Goal: Task Accomplishment & Management: Manage account settings

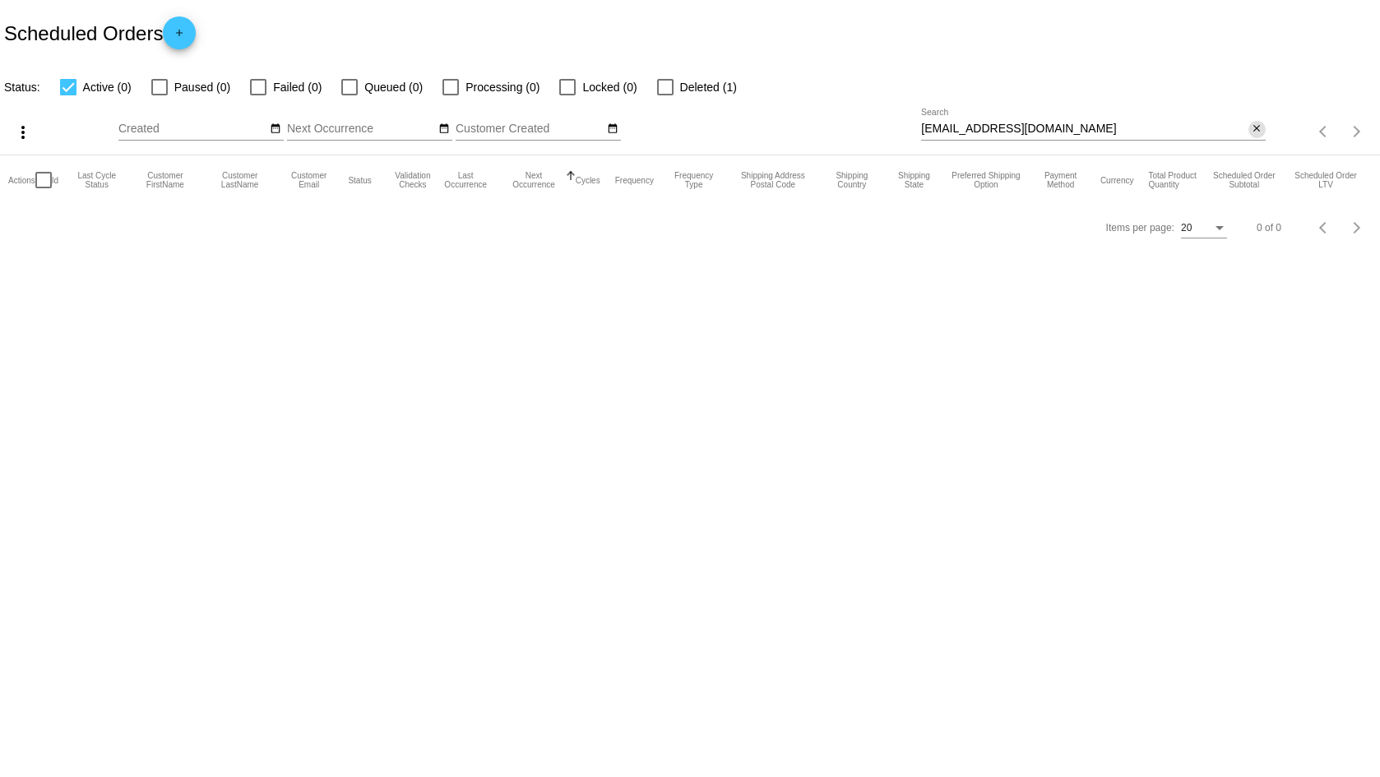
click at [1255, 132] on mat-icon "close" at bounding box center [1257, 129] width 12 height 13
click at [1255, 132] on mat-icon "search" at bounding box center [1256, 131] width 20 height 25
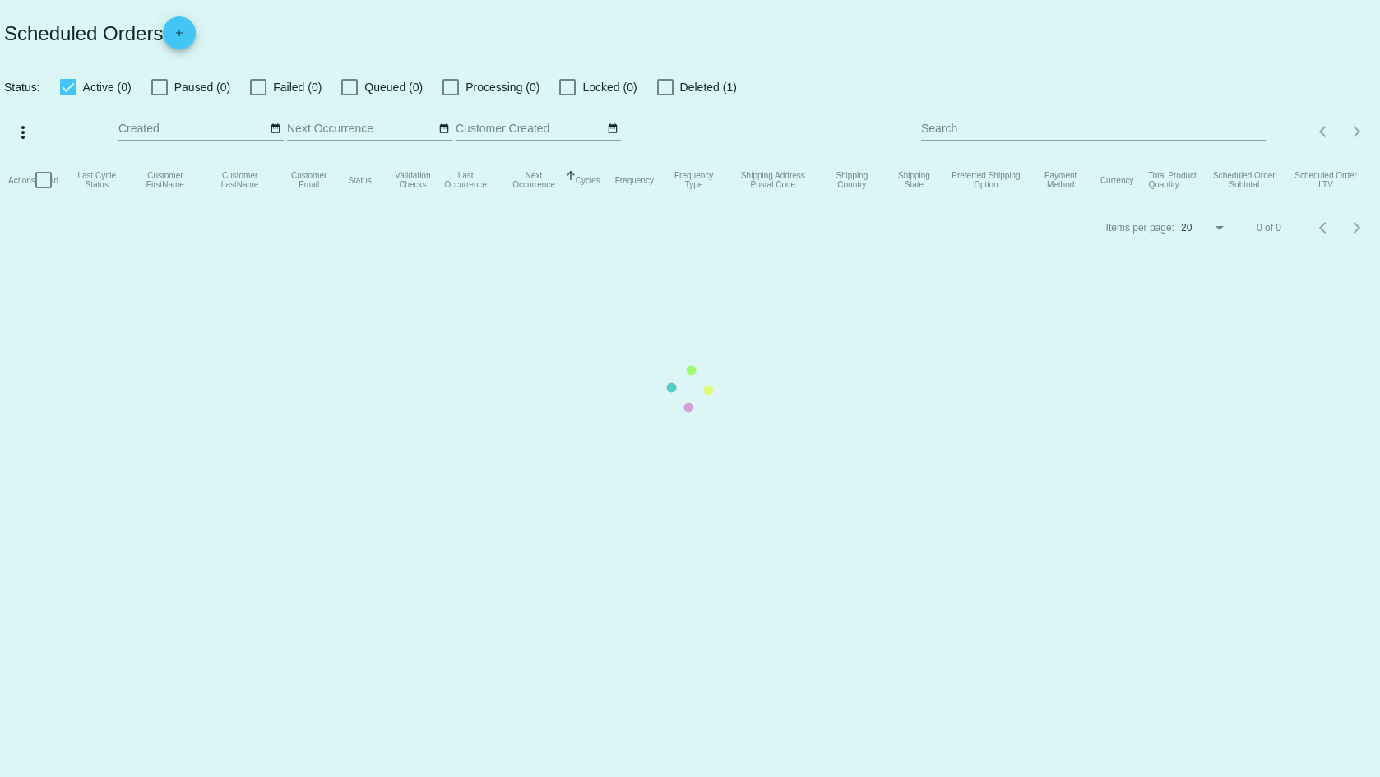
click at [1031, 155] on mat-table "Actions Id Last Cycle Status Customer FirstName Customer LastName Customer Emai…" at bounding box center [690, 179] width 1380 height 49
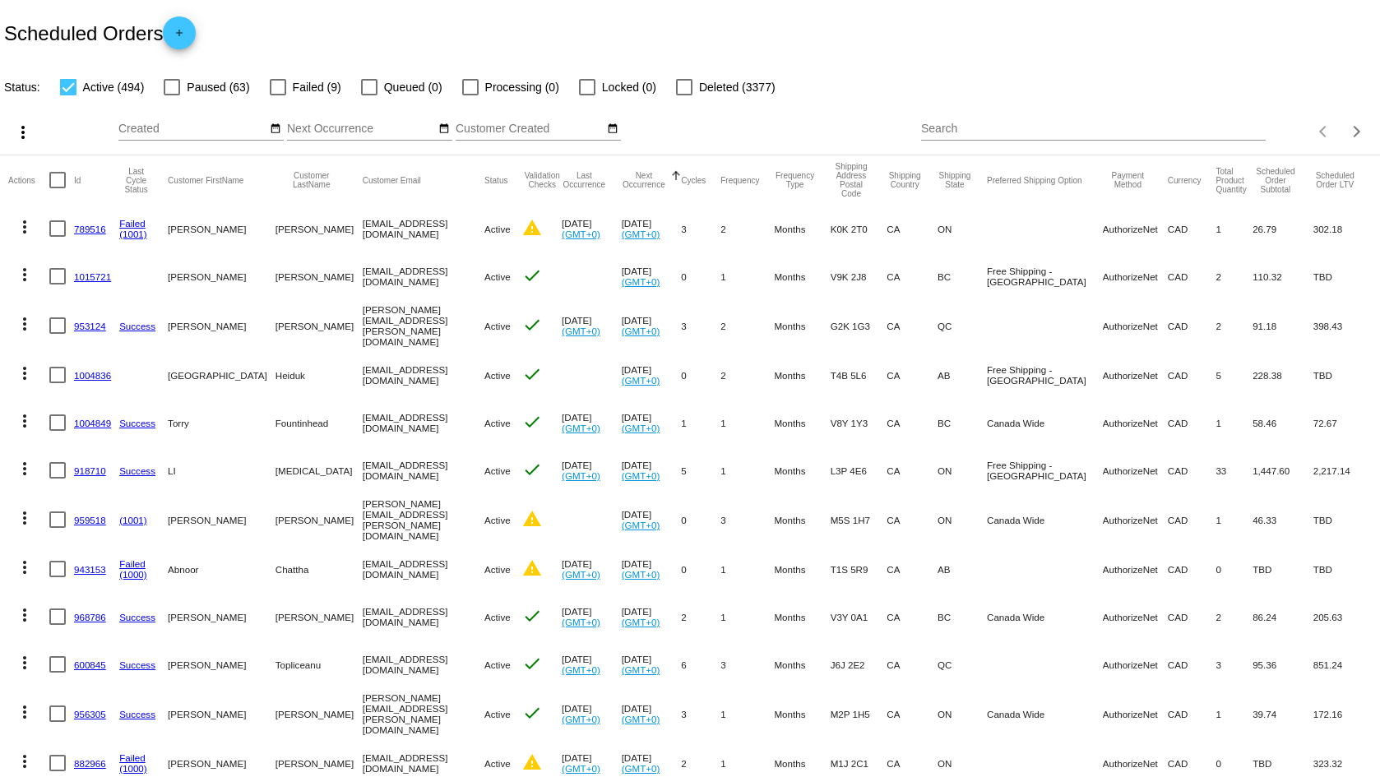
click at [973, 131] on input "Search" at bounding box center [1093, 129] width 344 height 13
paste input "[EMAIL_ADDRESS][DOMAIN_NAME]"
type input "[EMAIL_ADDRESS][DOMAIN_NAME]"
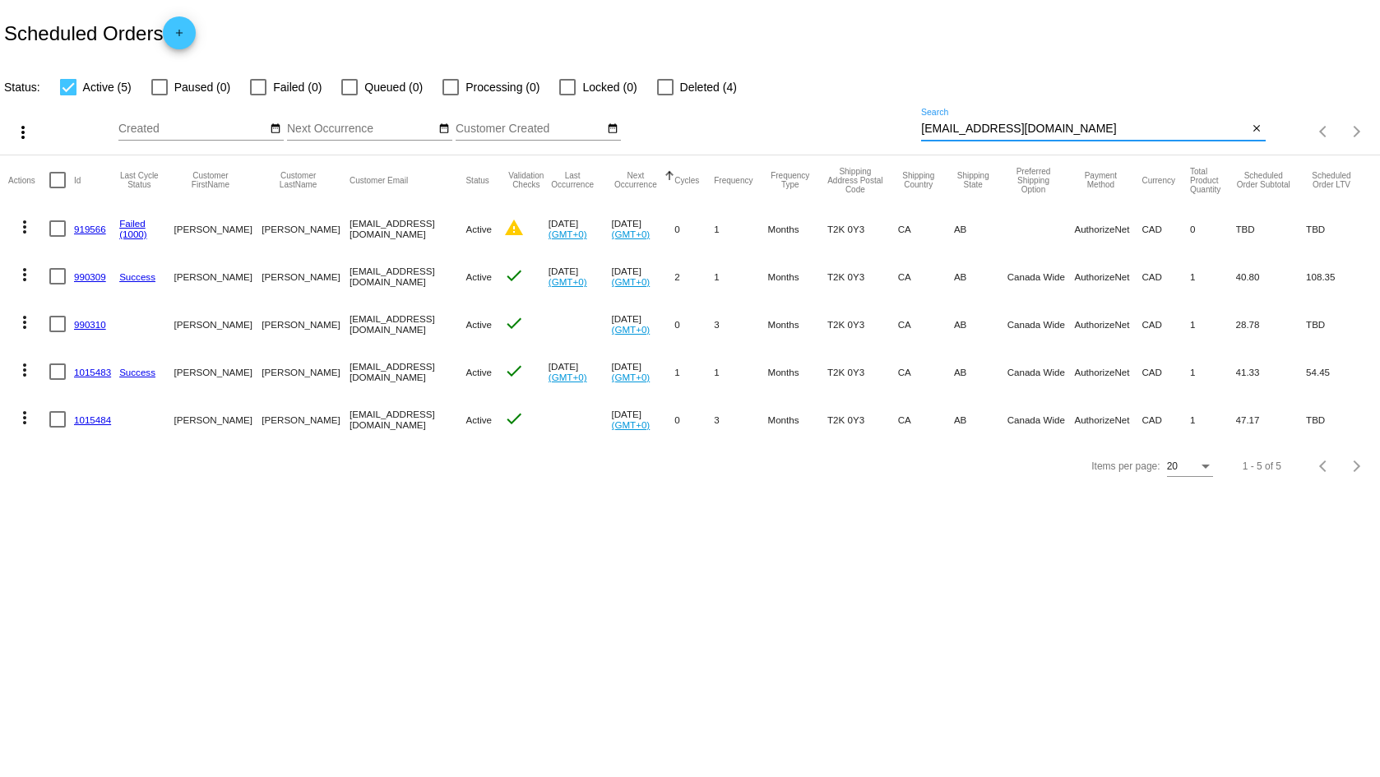
click at [104, 427] on mat-cell "1015484" at bounding box center [96, 419] width 45 height 48
drag, startPoint x: 104, startPoint y: 423, endPoint x: 86, endPoint y: 365, distance: 61.1
click at [86, 365] on mat-cell "1015483" at bounding box center [96, 372] width 45 height 48
click at [95, 367] on link "1015483" at bounding box center [92, 372] width 37 height 11
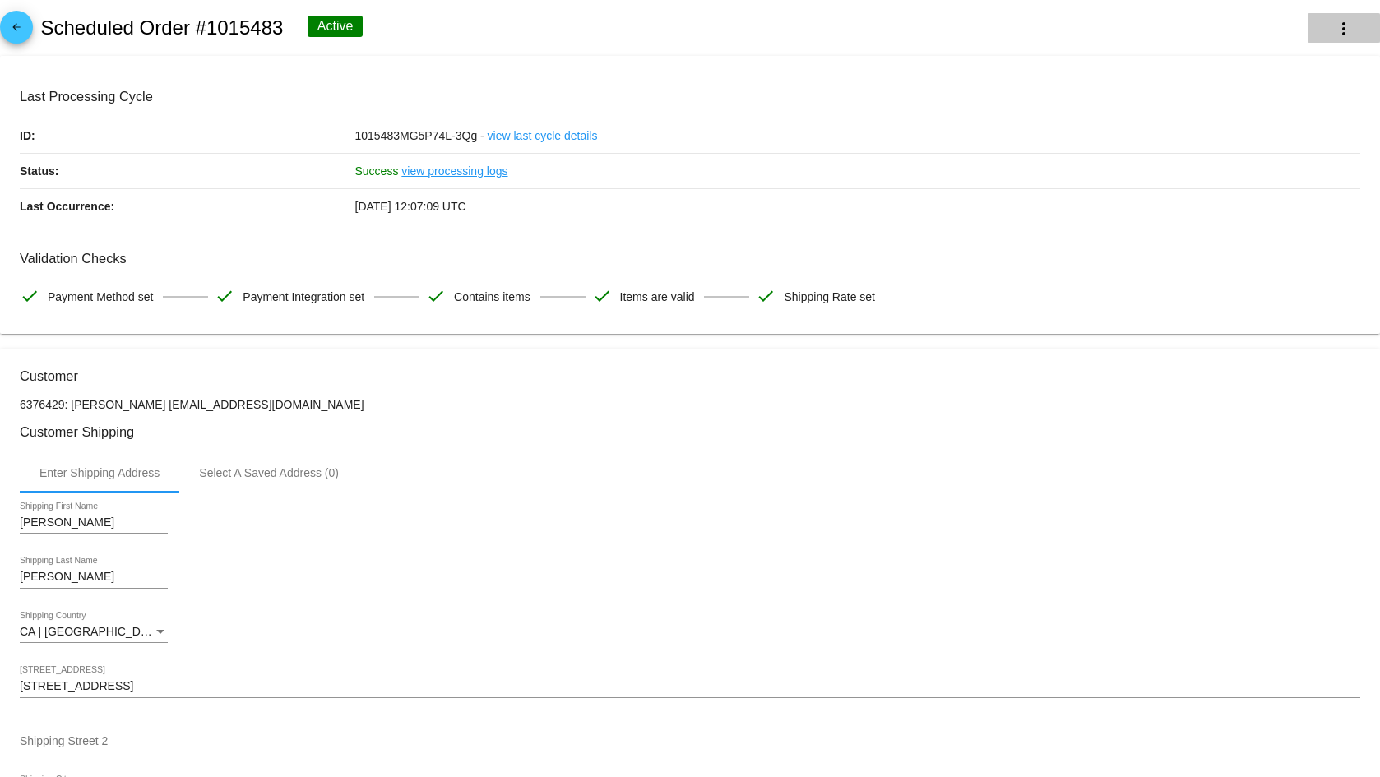
click at [1334, 29] on mat-icon "more_vert" at bounding box center [1344, 29] width 20 height 20
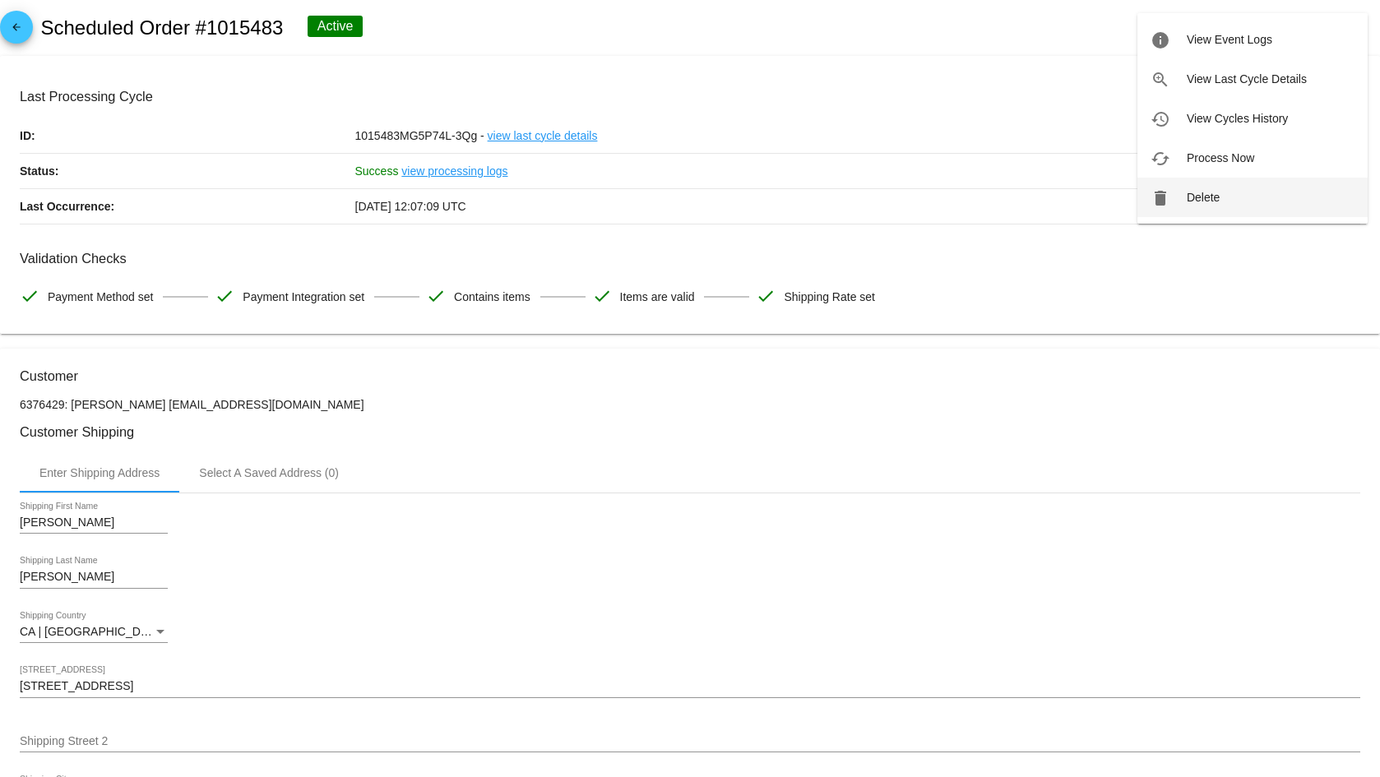
click at [1188, 201] on span "Delete" at bounding box center [1202, 197] width 33 height 13
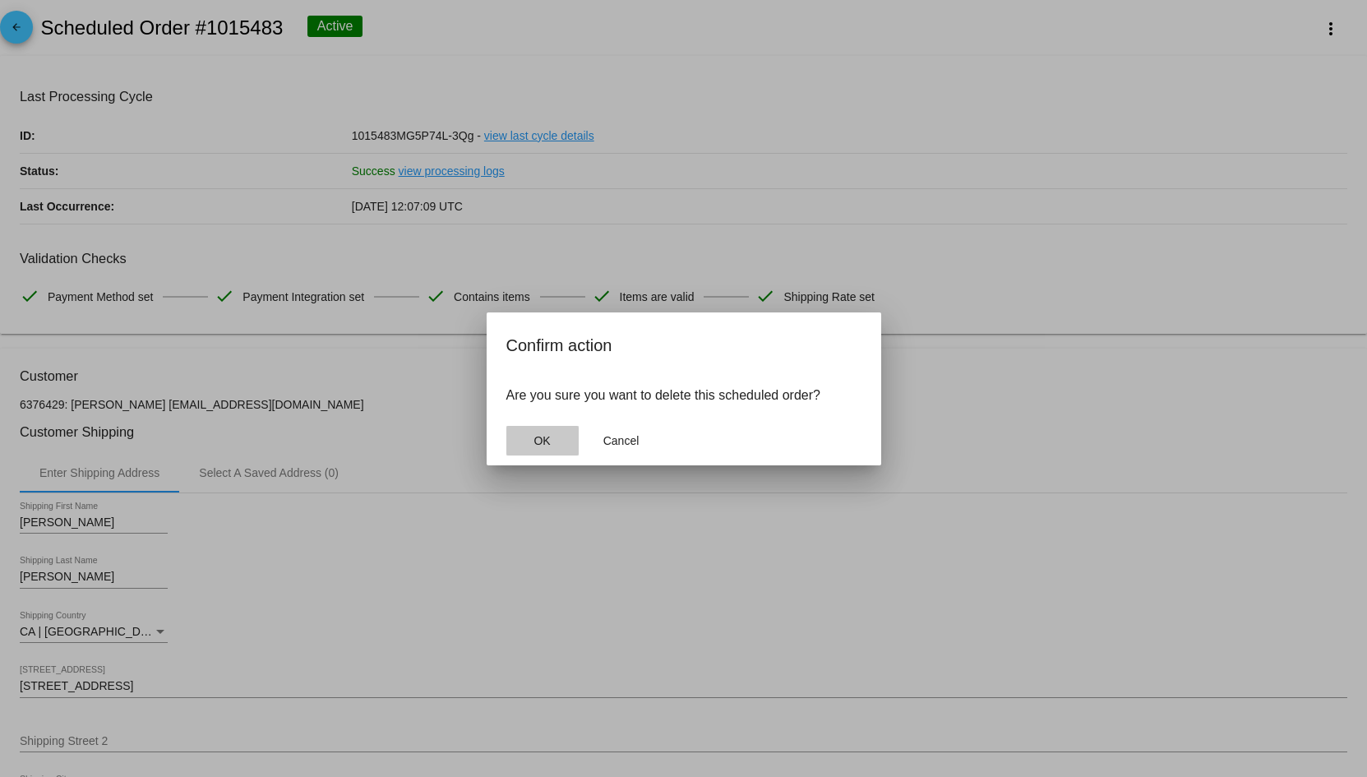
click at [521, 426] on button "OK" at bounding box center [542, 441] width 72 height 30
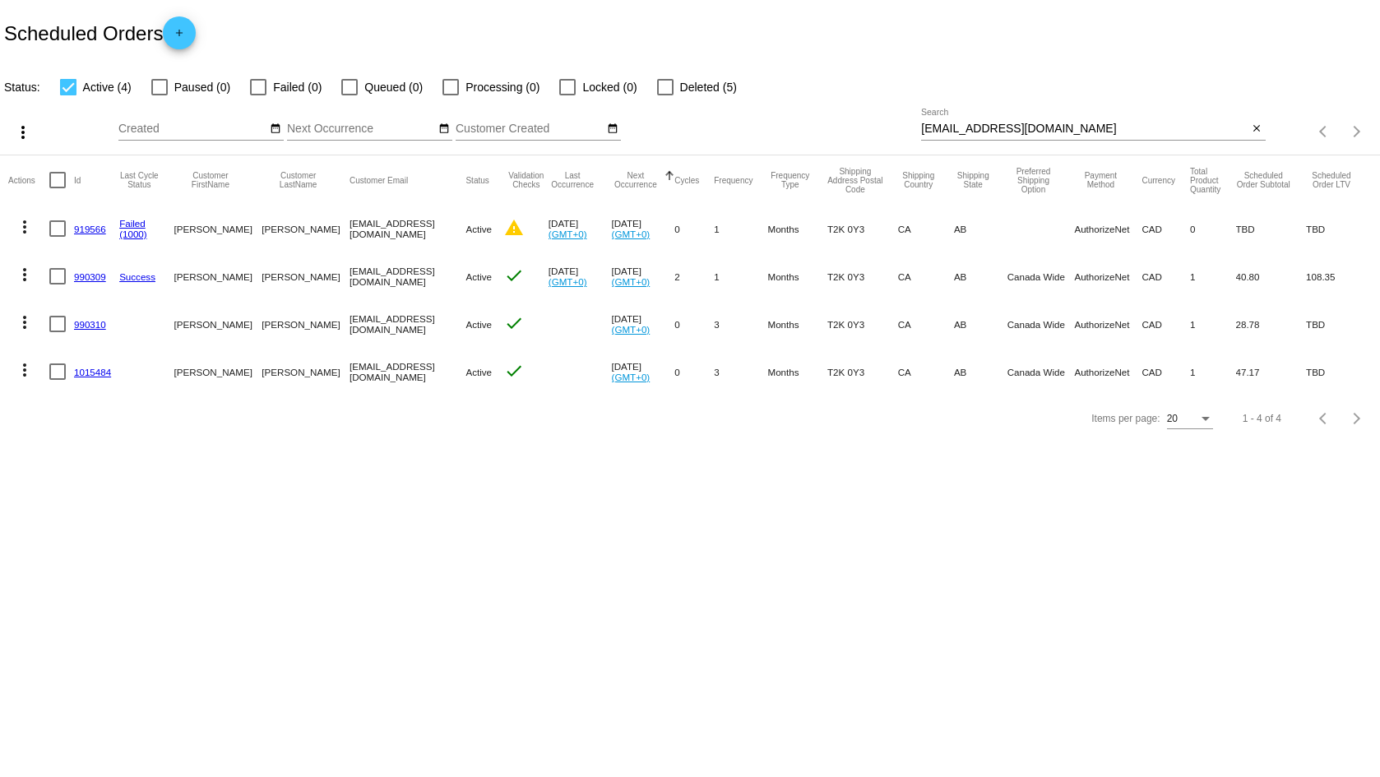
click at [99, 370] on link "1015484" at bounding box center [92, 372] width 37 height 11
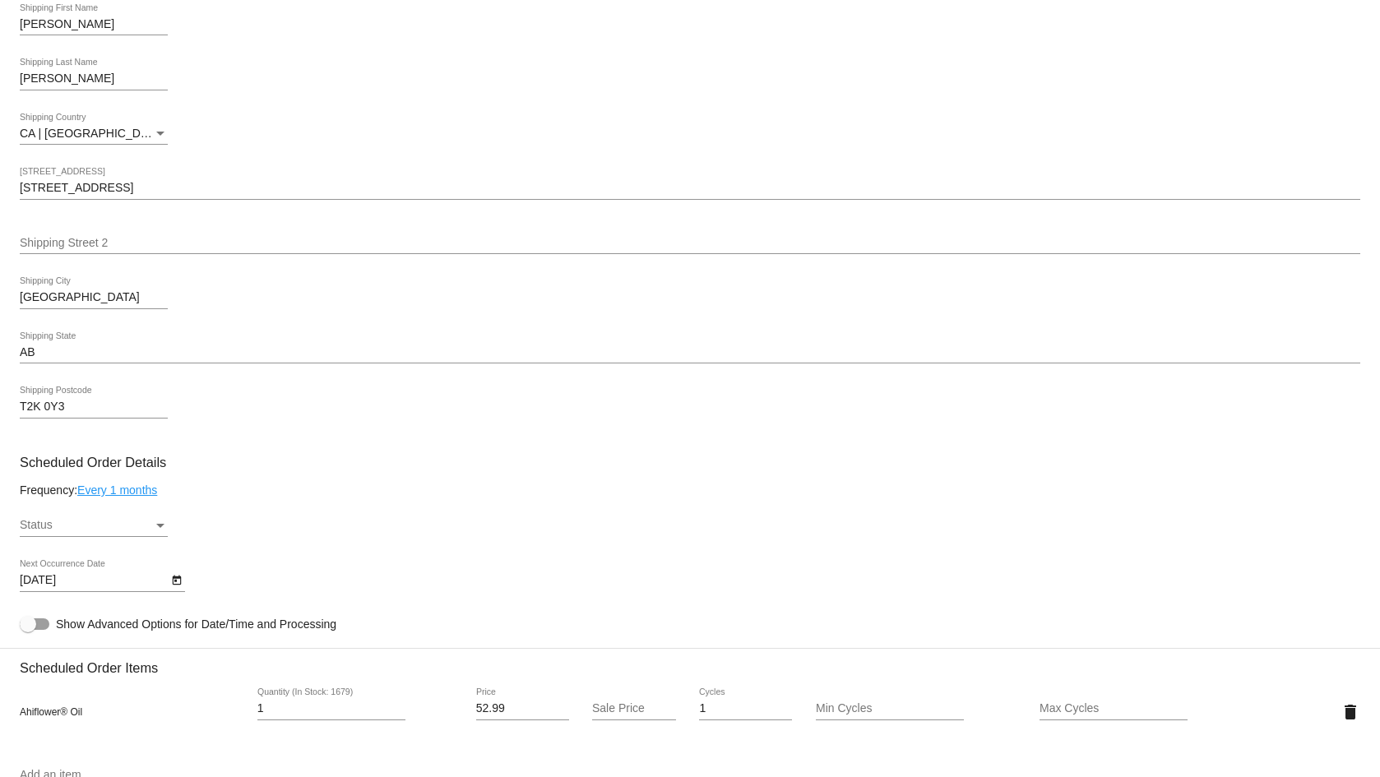
scroll to position [593, 0]
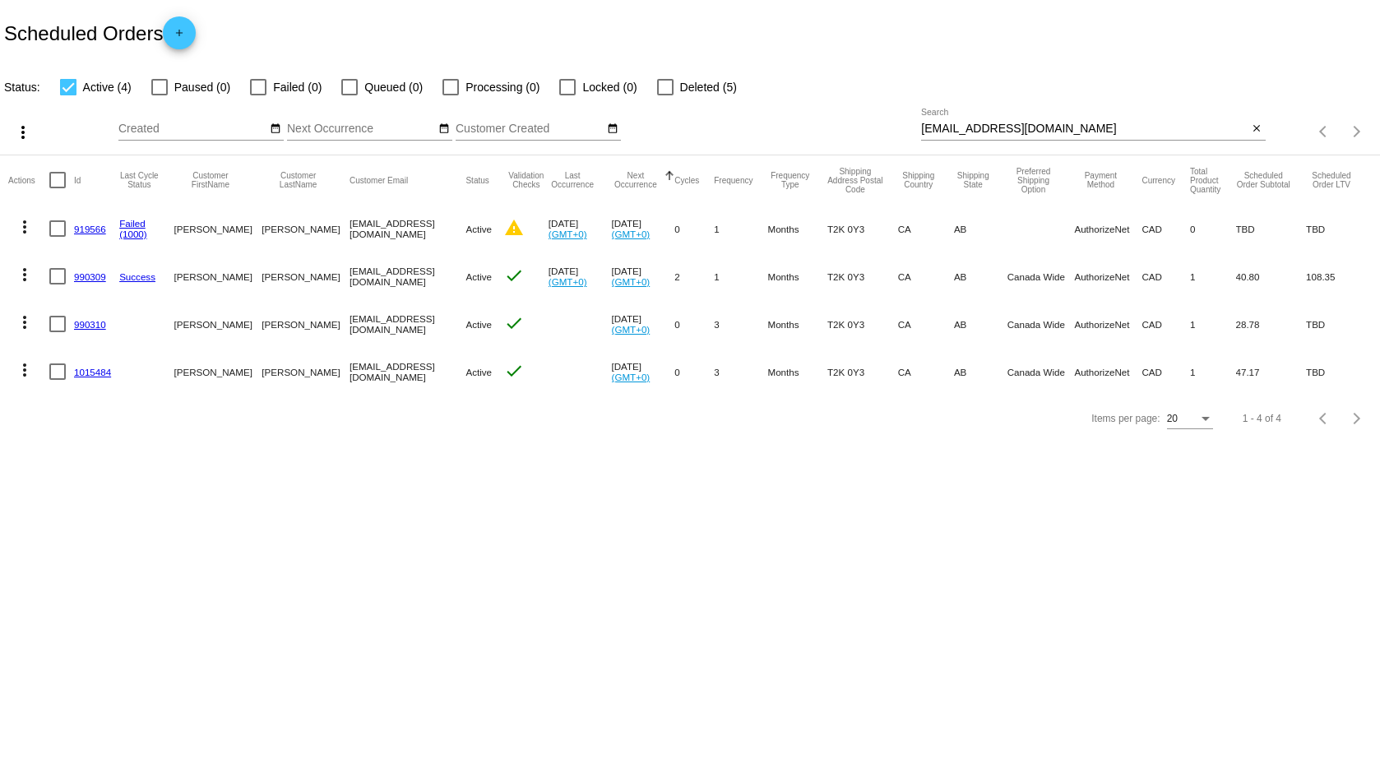
click at [95, 314] on mat-cell "990310" at bounding box center [96, 324] width 45 height 48
click at [98, 325] on link "990310" at bounding box center [90, 324] width 32 height 11
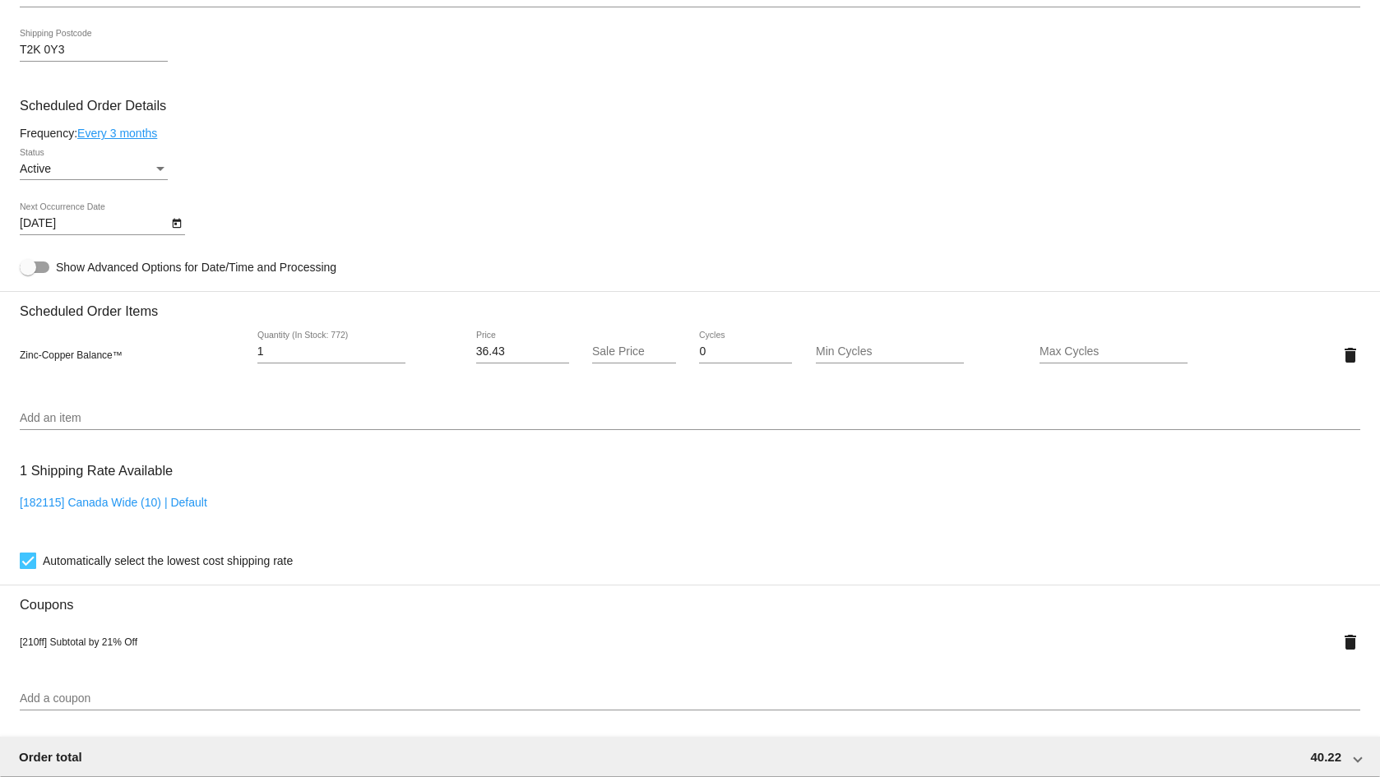
scroll to position [740, 0]
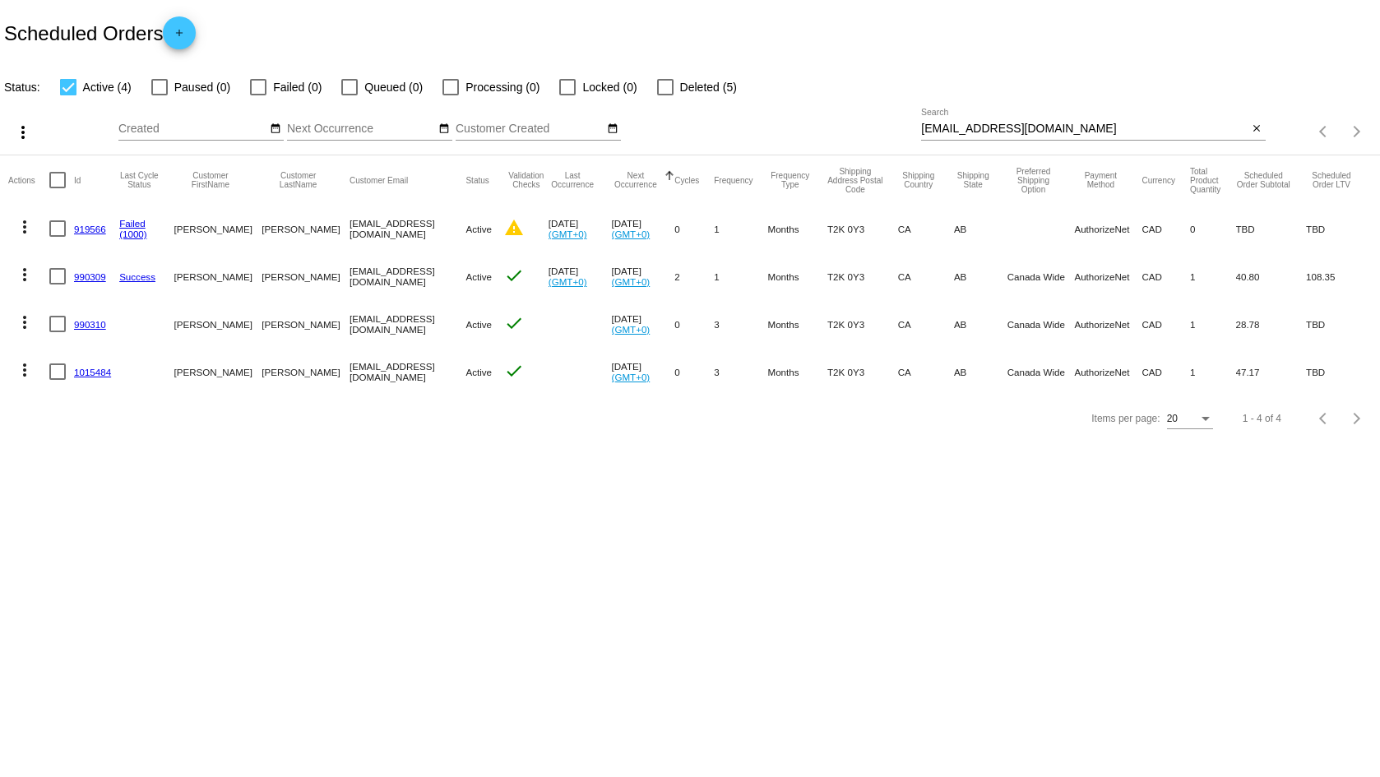
click at [104, 372] on link "1015484" at bounding box center [92, 372] width 37 height 11
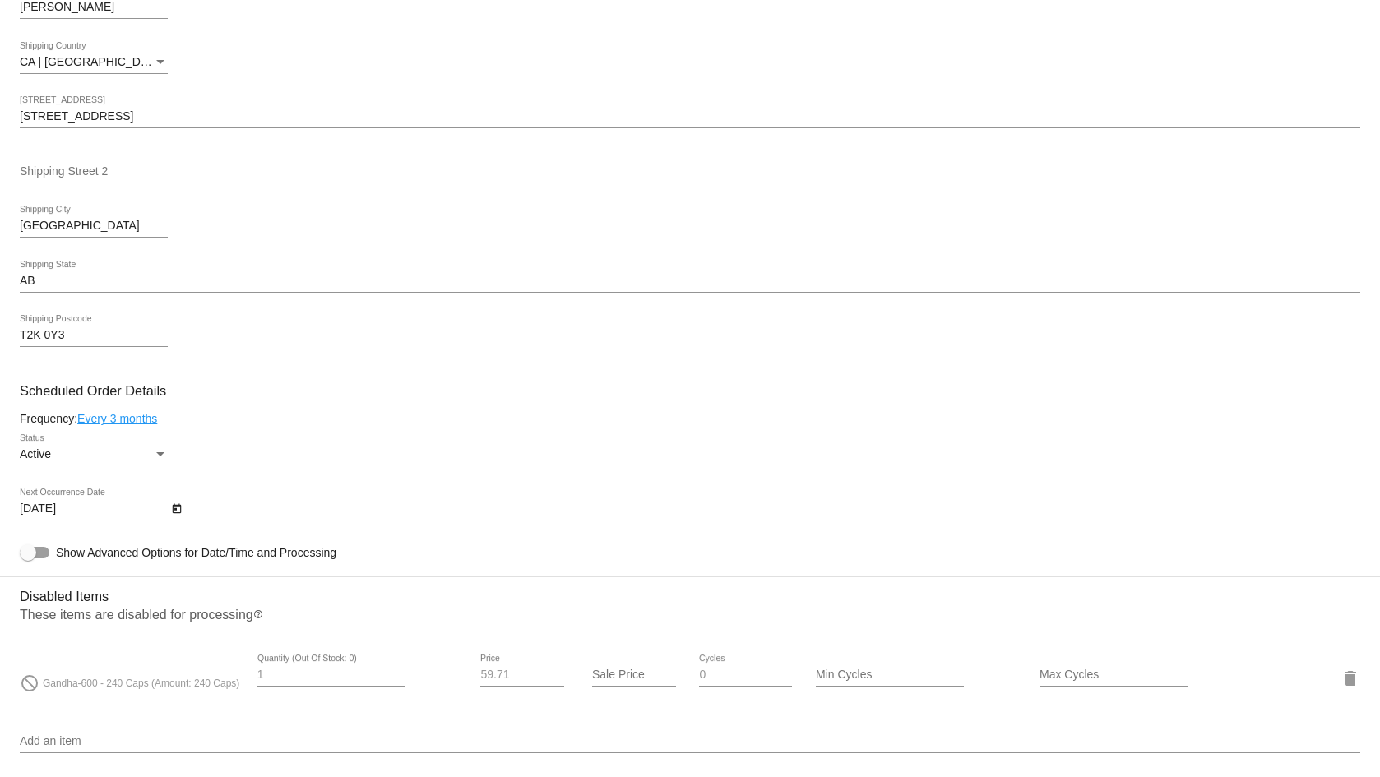
scroll to position [127, 0]
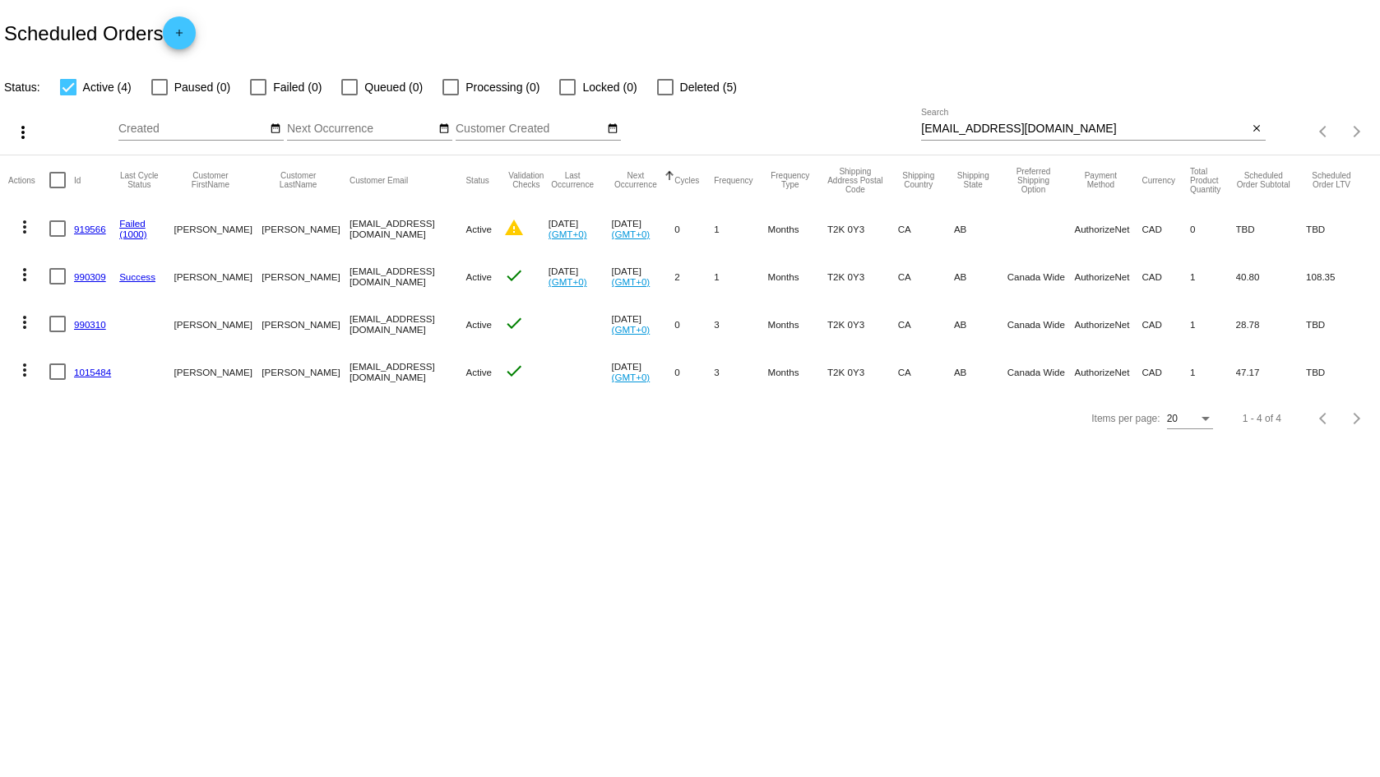
click at [81, 282] on mat-cell "990309" at bounding box center [96, 276] width 45 height 48
click at [84, 279] on link "990309" at bounding box center [90, 276] width 32 height 11
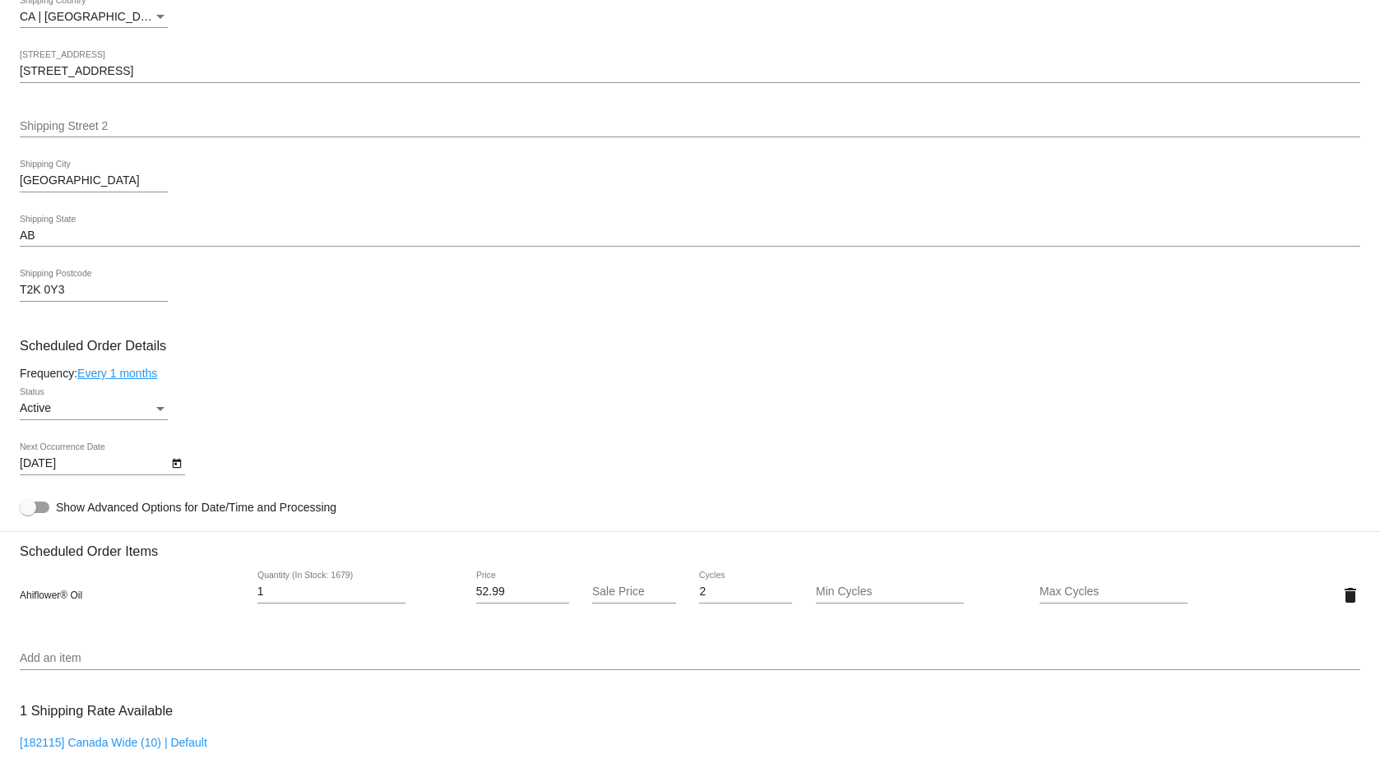
scroll to position [640, 0]
